Goal: Transaction & Acquisition: Book appointment/travel/reservation

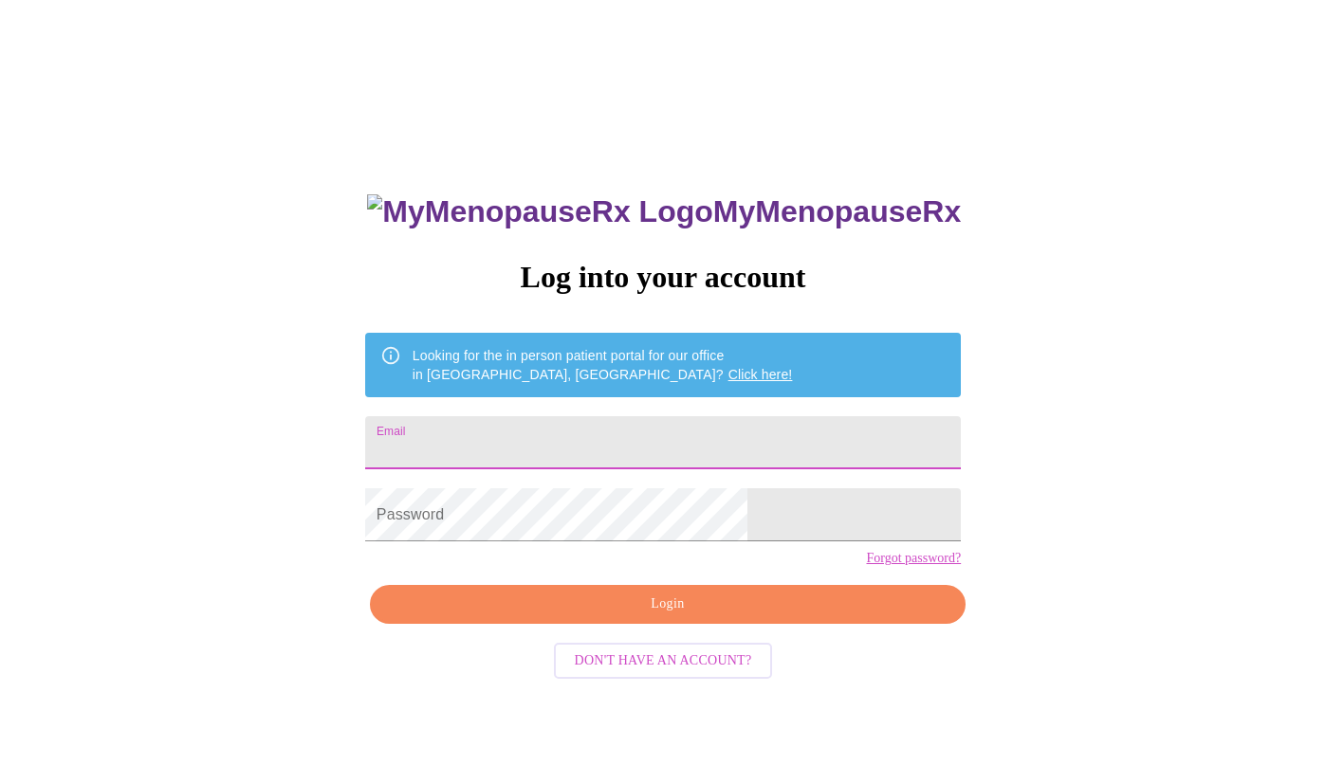
click at [522, 431] on input "Email" at bounding box center [663, 442] width 596 height 53
type input "[EMAIL_ADDRESS][DOMAIN_NAME]"
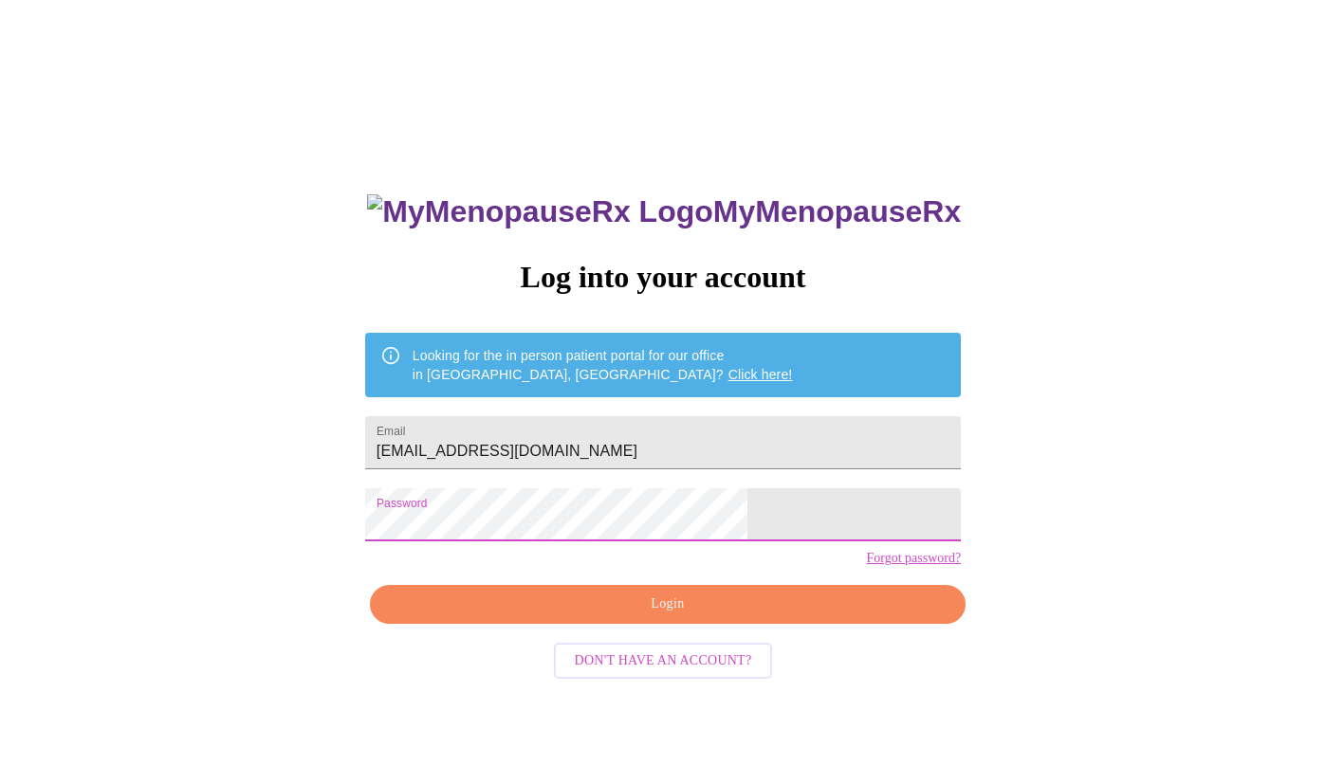
drag, startPoint x: 696, startPoint y: 649, endPoint x: 669, endPoint y: 634, distance: 31.0
click at [695, 616] on span "Login" at bounding box center [668, 605] width 552 height 24
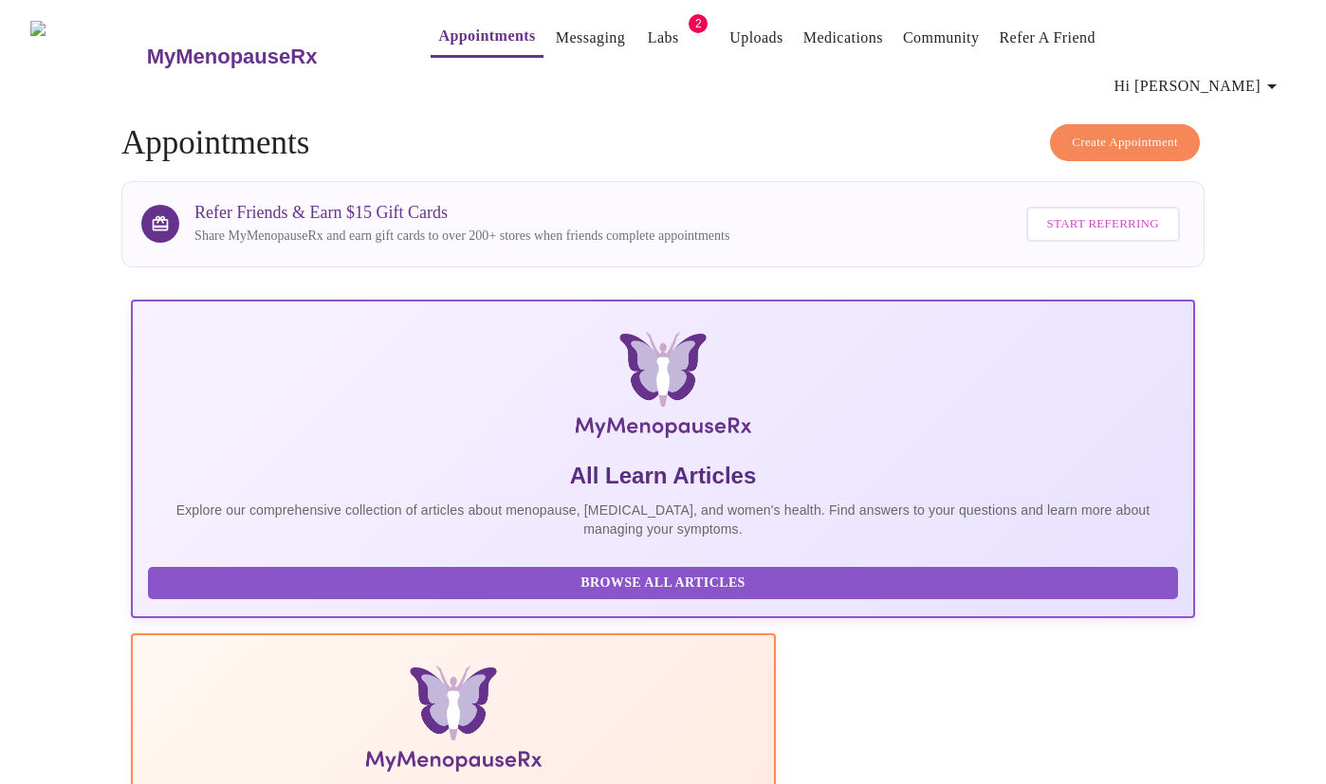
click at [1144, 124] on button "Create Appointment" at bounding box center [1125, 142] width 150 height 37
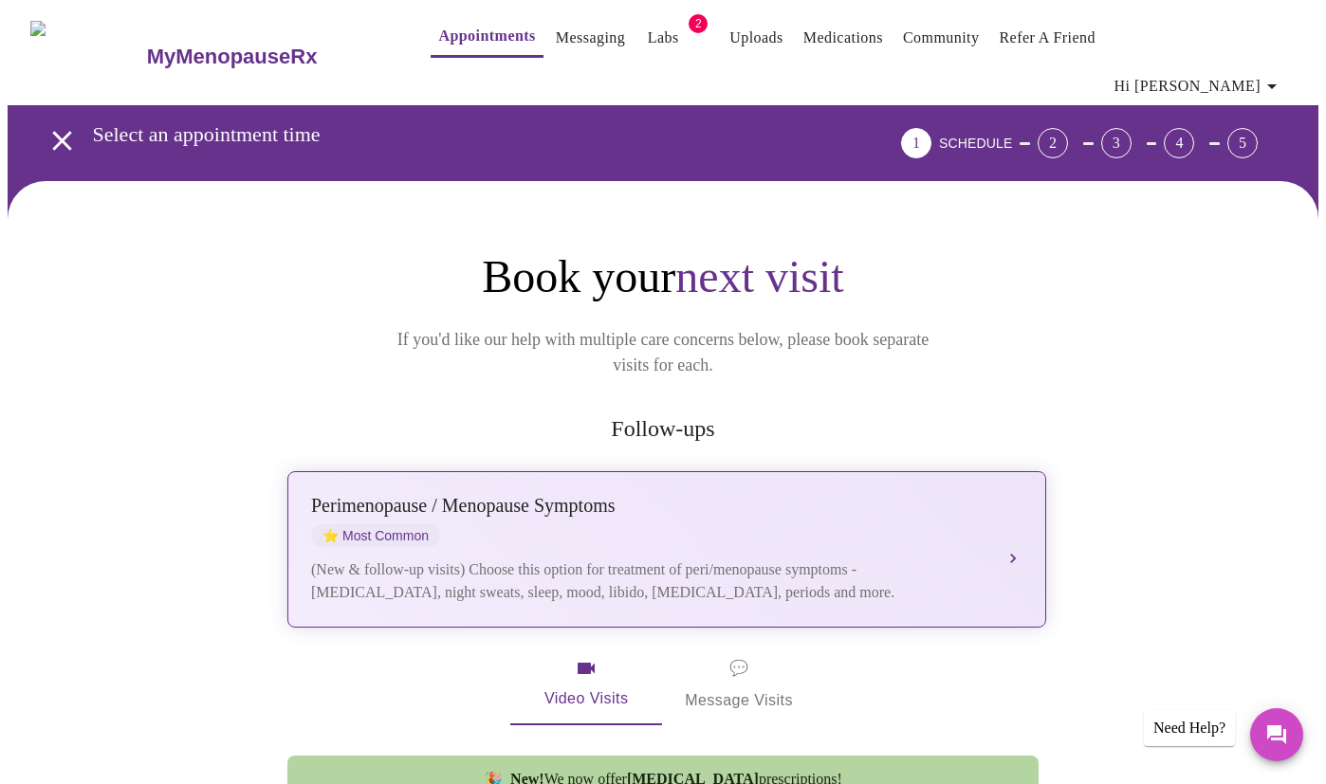
click at [677, 495] on div "Perimenopause / Menopause Symptoms ⭐ Most Common" at bounding box center [647, 521] width 673 height 52
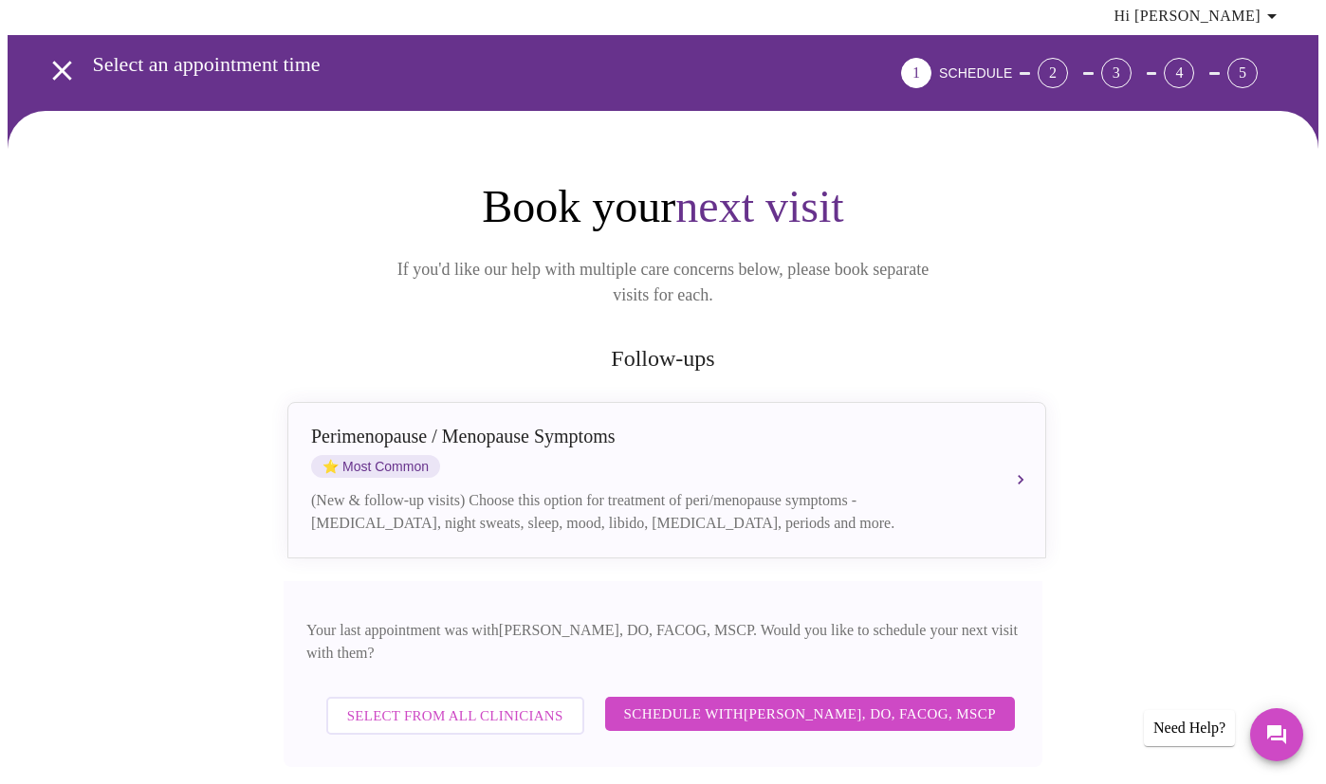
scroll to position [131, 0]
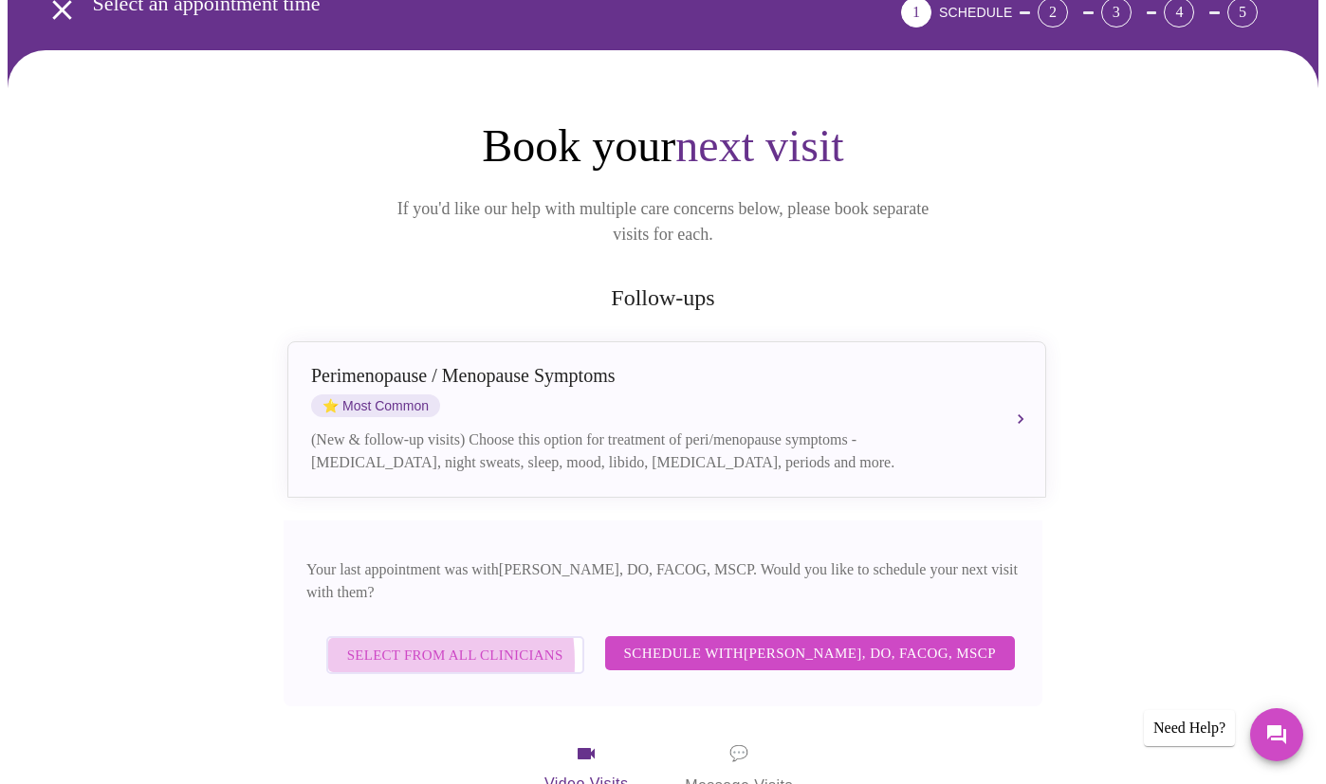
click at [375, 643] on span "Select from All Clinicians" at bounding box center [455, 655] width 216 height 25
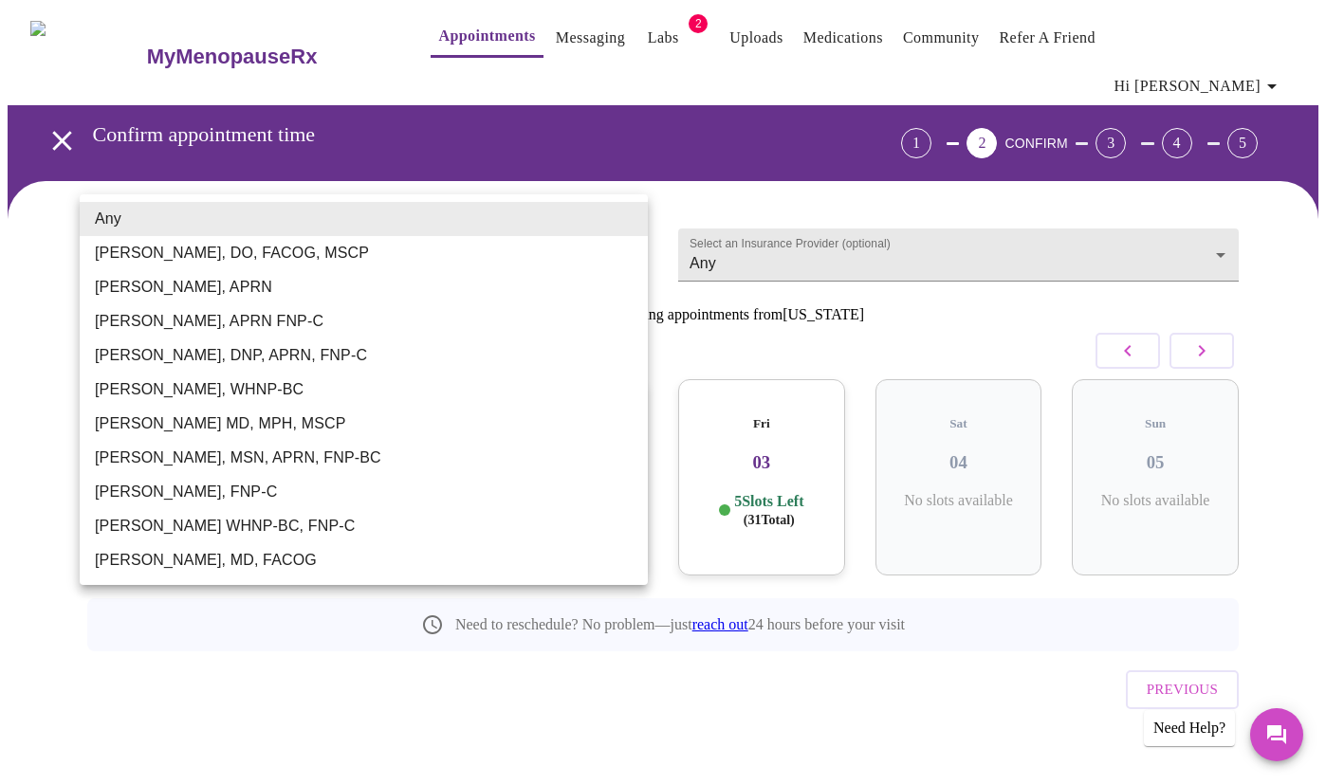
click at [636, 224] on body "MyMenopauseRx Appointments Messaging Labs 2 Uploads Medications Community Refer…" at bounding box center [663, 406] width 1311 height 797
click at [250, 294] on li "Emilie McLain, APRN" at bounding box center [364, 287] width 568 height 34
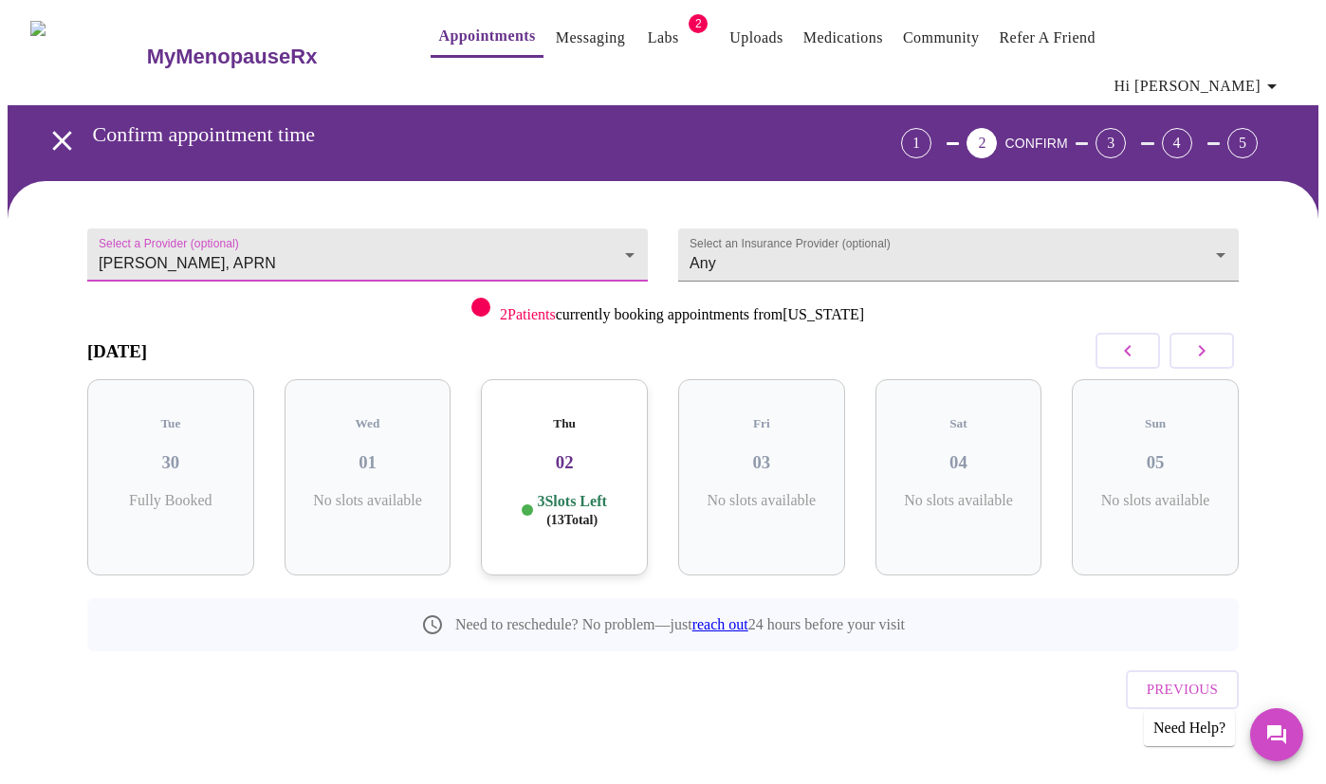
click at [472, 213] on body "MyMenopauseRx Appointments Messaging Labs 2 Uploads Medications Community Refer…" at bounding box center [663, 406] width 1311 height 797
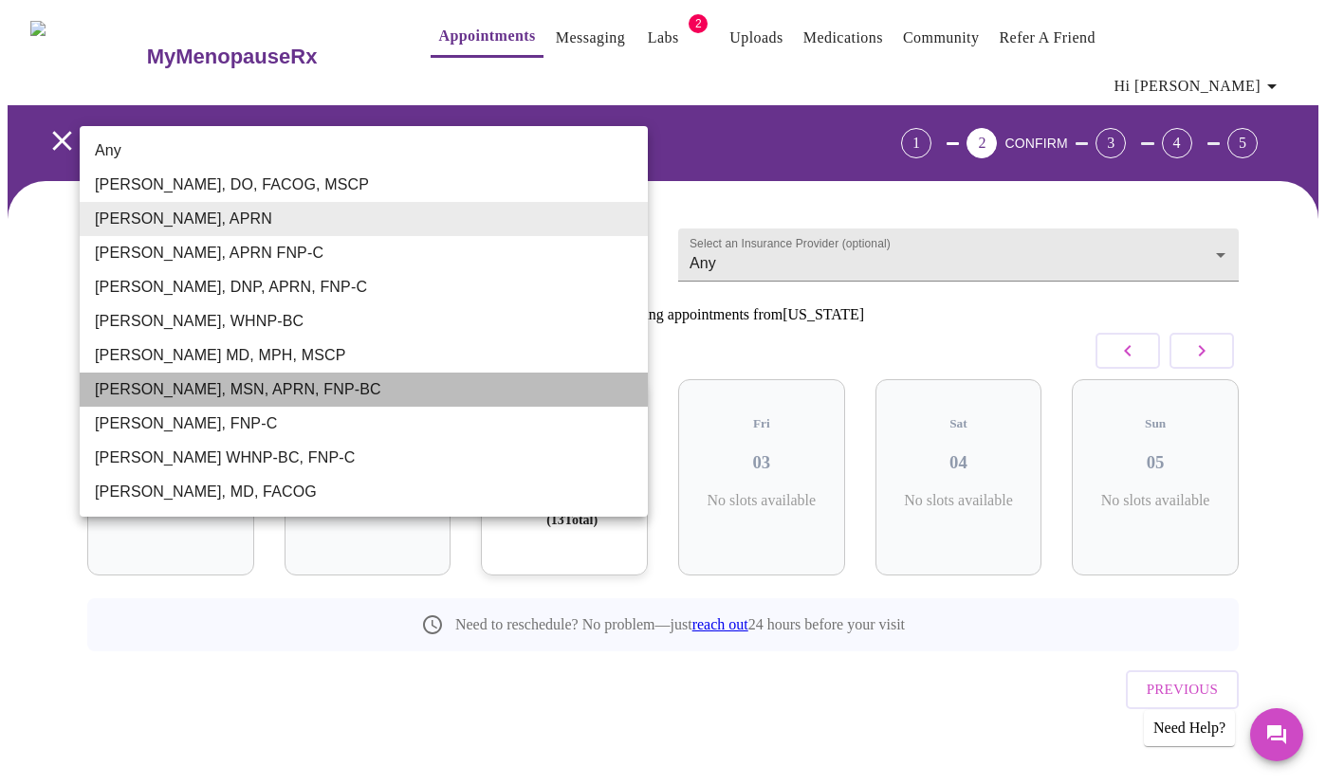
click at [187, 399] on li "Larissa Wright, MSN, APRN, FNP-BC" at bounding box center [364, 390] width 568 height 34
type input "Larissa Wright, MSN, APRN, FNP-BC"
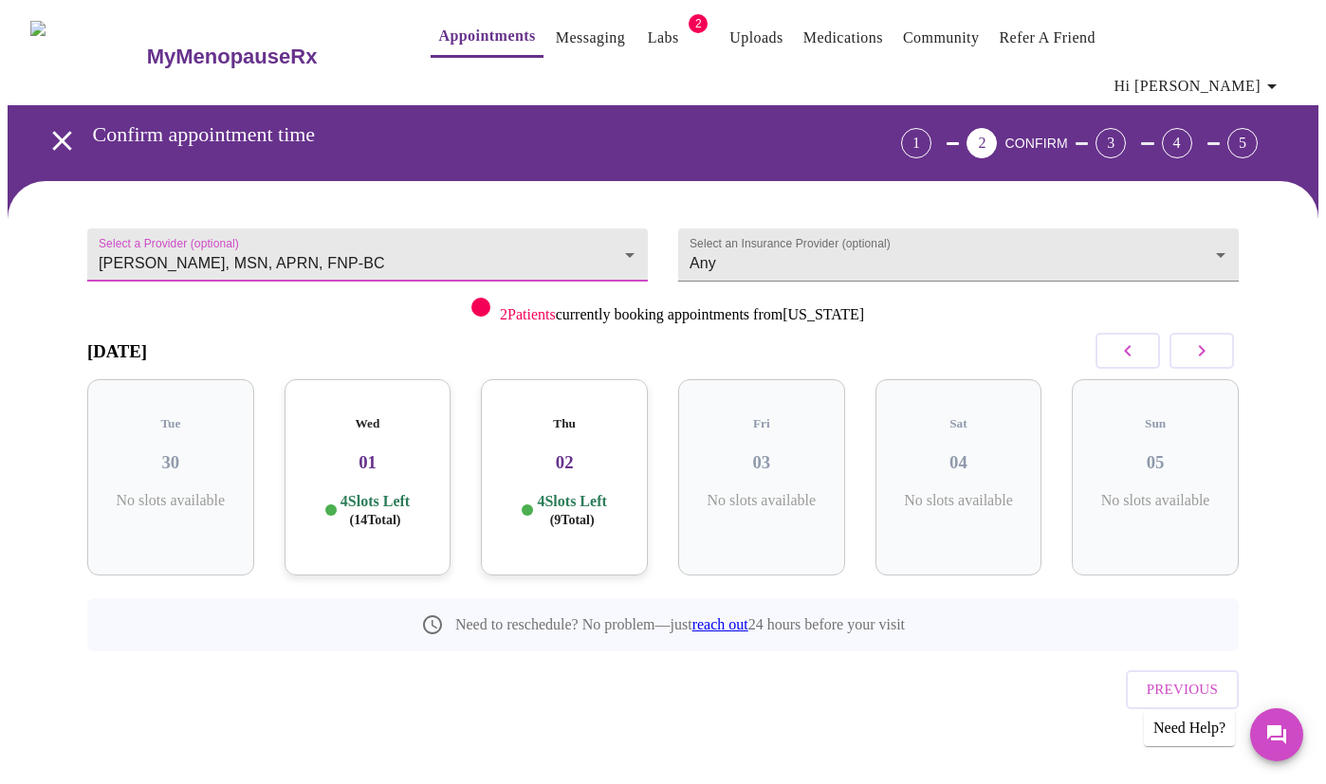
click at [360, 452] on h3 "01" at bounding box center [368, 462] width 137 height 21
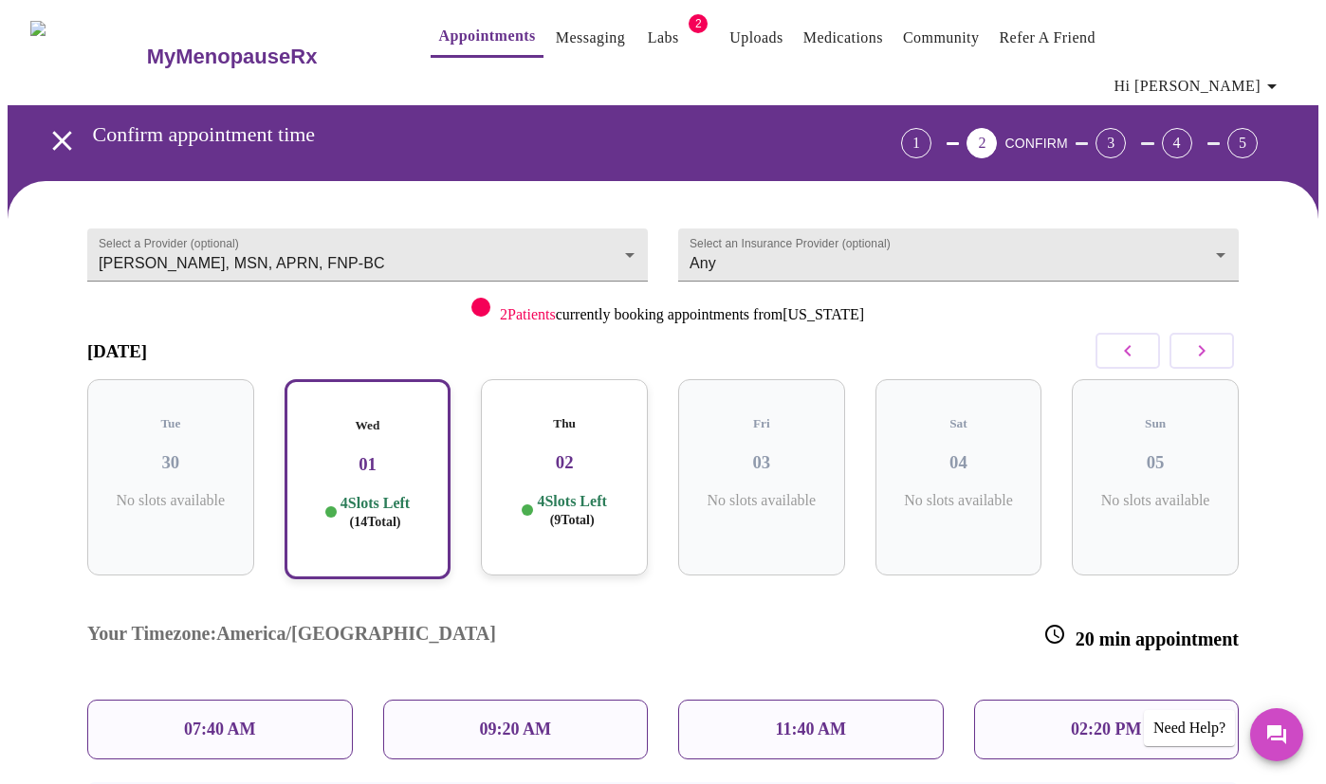
click at [539, 700] on div "09:20 AM" at bounding box center [516, 730] width 266 height 60
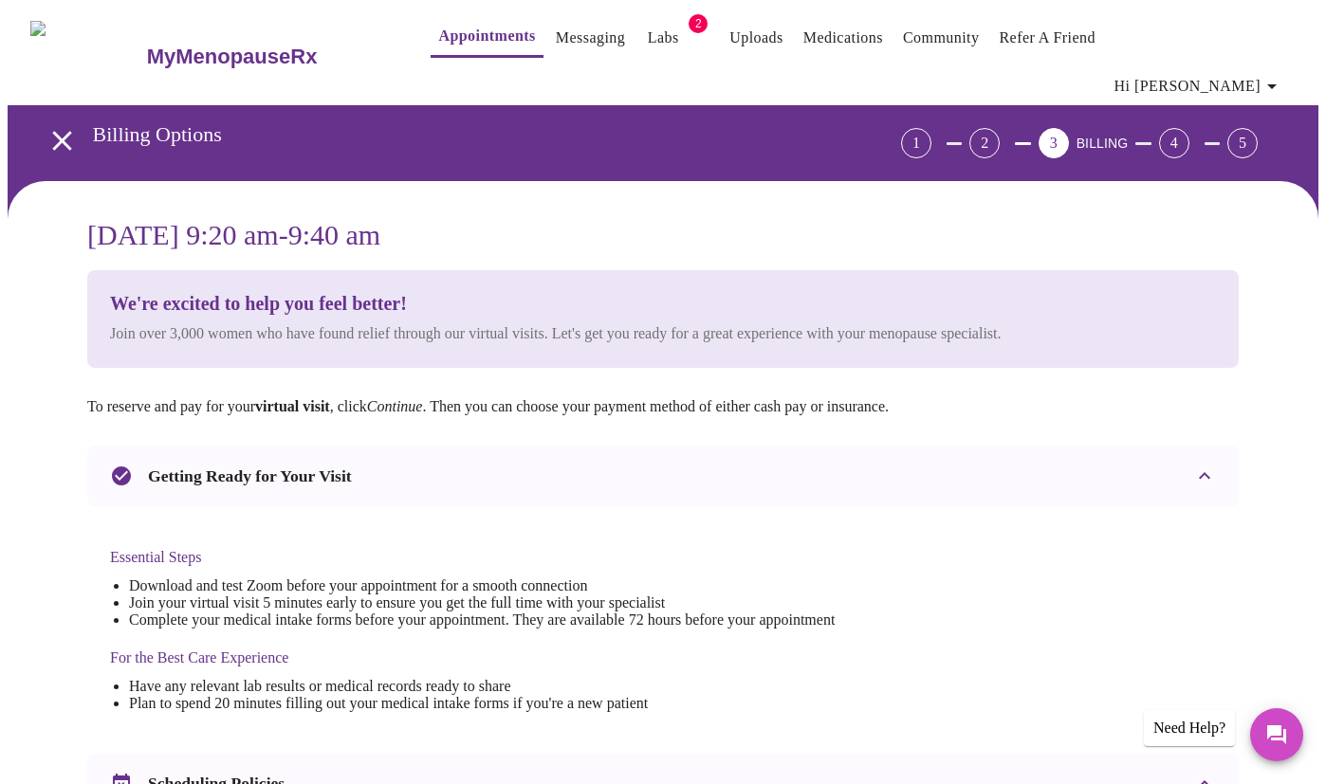
click at [52, 131] on icon "open drawer" at bounding box center [61, 140] width 19 height 19
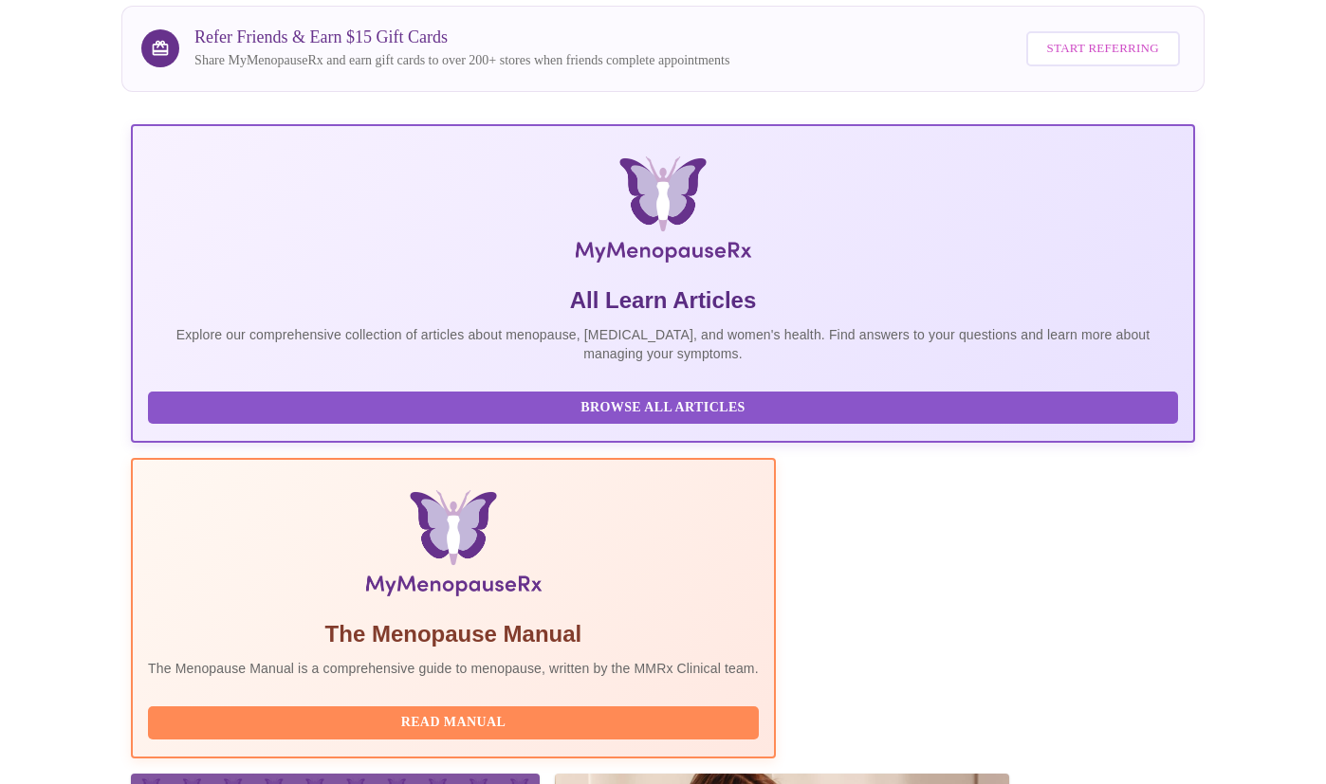
scroll to position [170, 0]
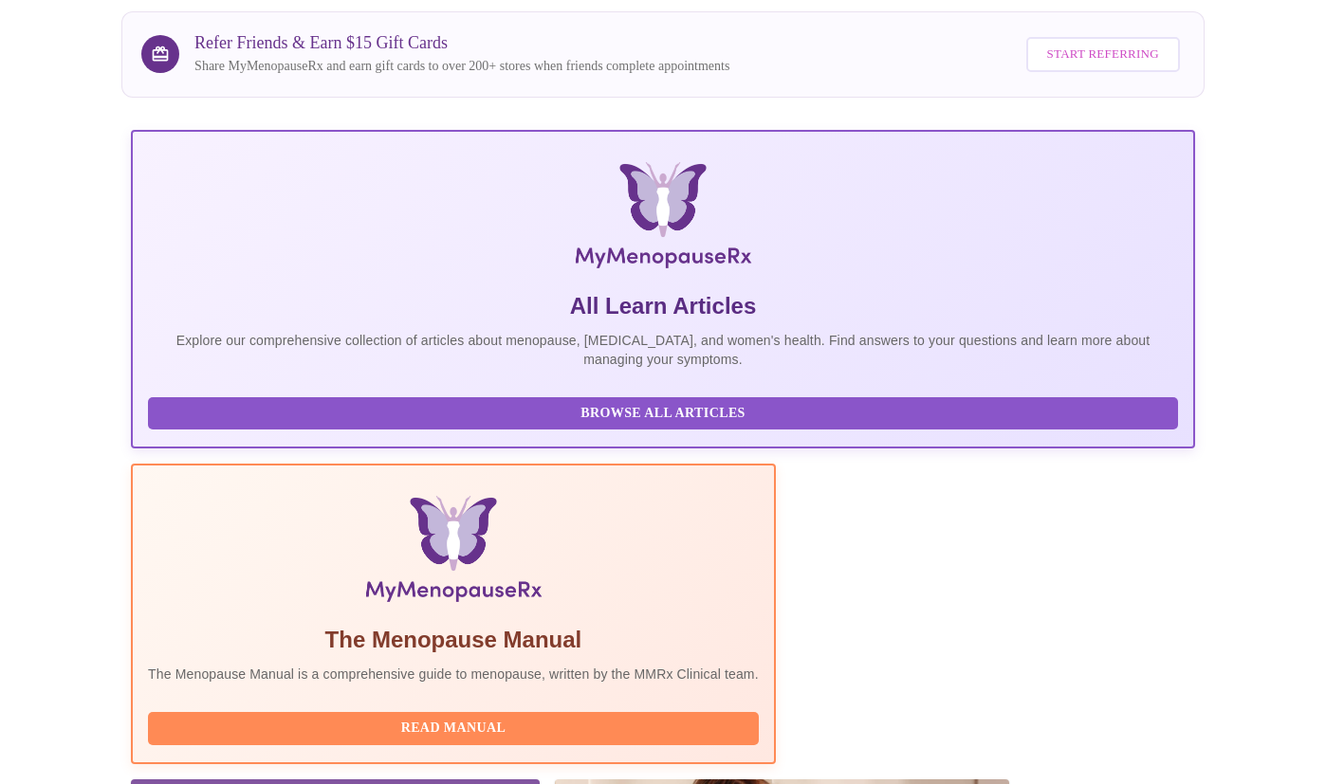
click at [563, 717] on span "Read Manual" at bounding box center [453, 729] width 573 height 24
